Goal: Navigation & Orientation: Find specific page/section

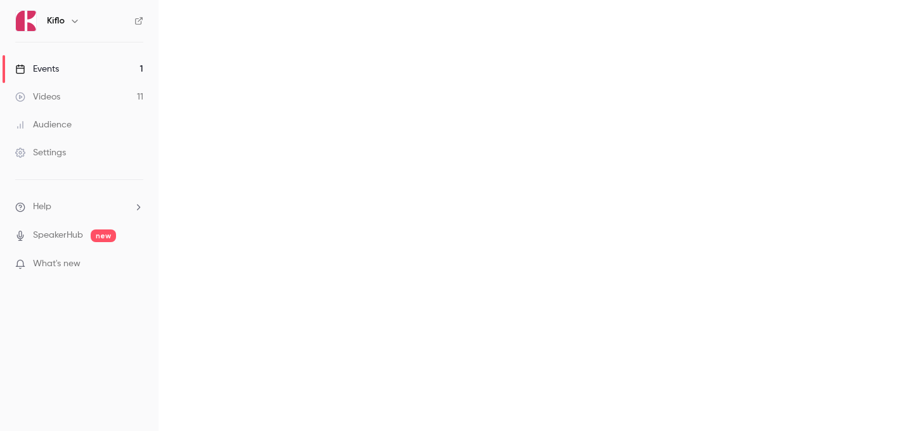
click at [85, 74] on link "Events 1" at bounding box center [79, 69] width 158 height 28
